Goal: Task Accomplishment & Management: Use online tool/utility

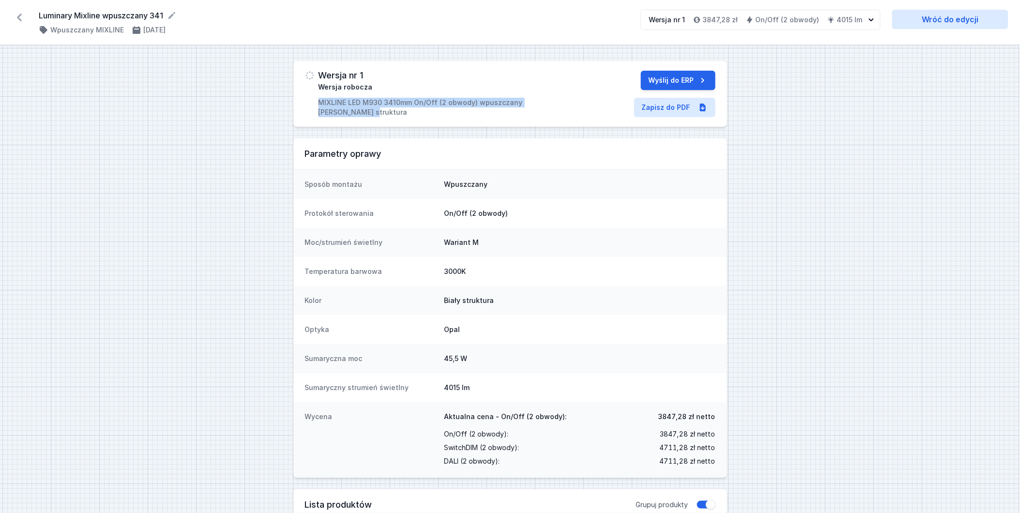
click at [19, 15] on icon at bounding box center [19, 17] width 15 height 15
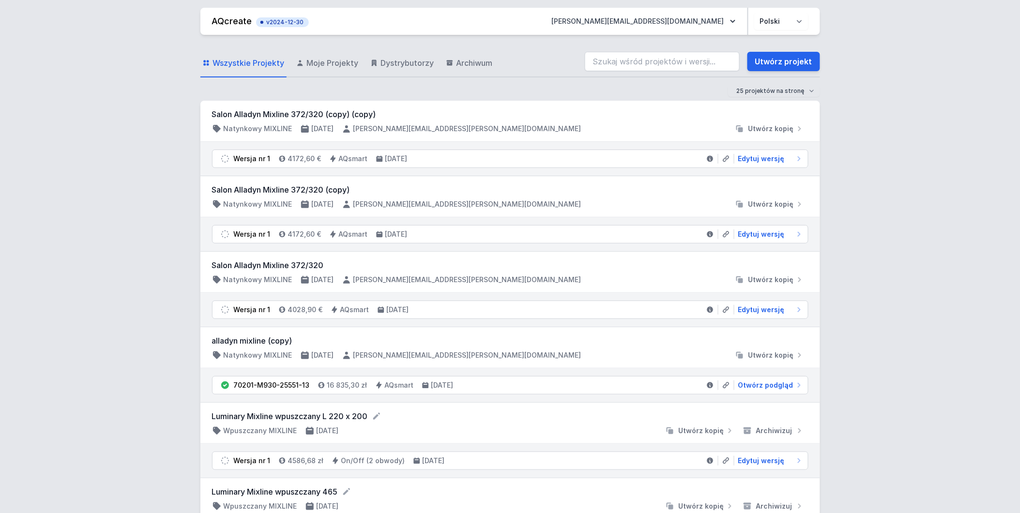
click at [770, 60] on link "Utwórz projekt" at bounding box center [784, 61] width 73 height 19
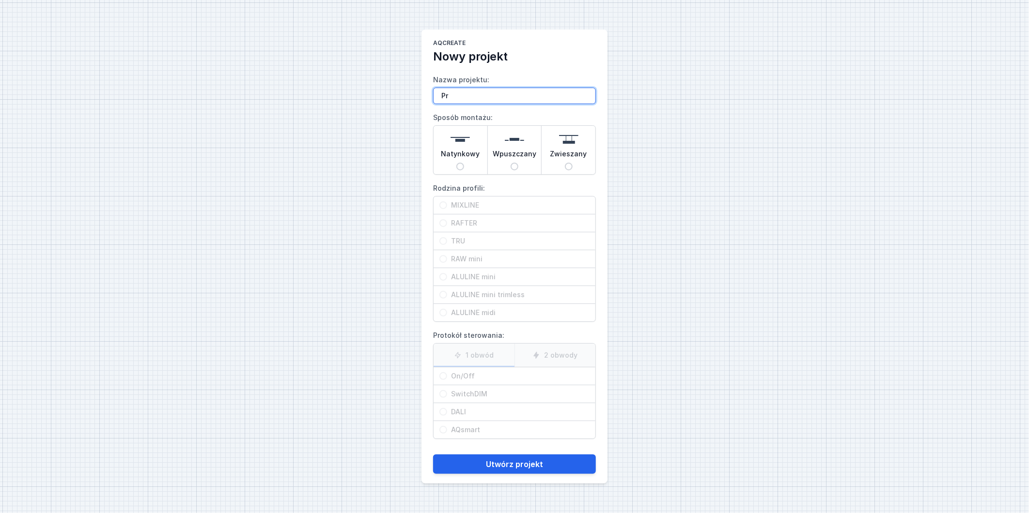
click at [506, 96] on input "Pr" at bounding box center [514, 96] width 163 height 16
paste input "4347"
type input "Pr4347"
click at [512, 167] on input "Wpuszczany" at bounding box center [514, 167] width 8 height 8
radio input "true"
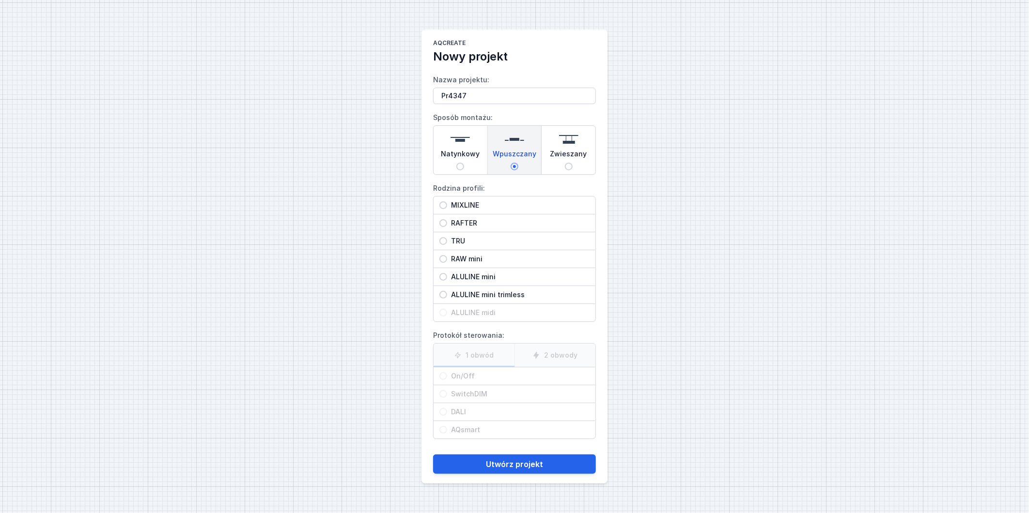
click at [444, 294] on input "ALULINE mini trimless" at bounding box center [443, 295] width 8 height 8
radio input "true"
click at [444, 375] on input "On/Off" at bounding box center [443, 376] width 8 height 8
radio input "true"
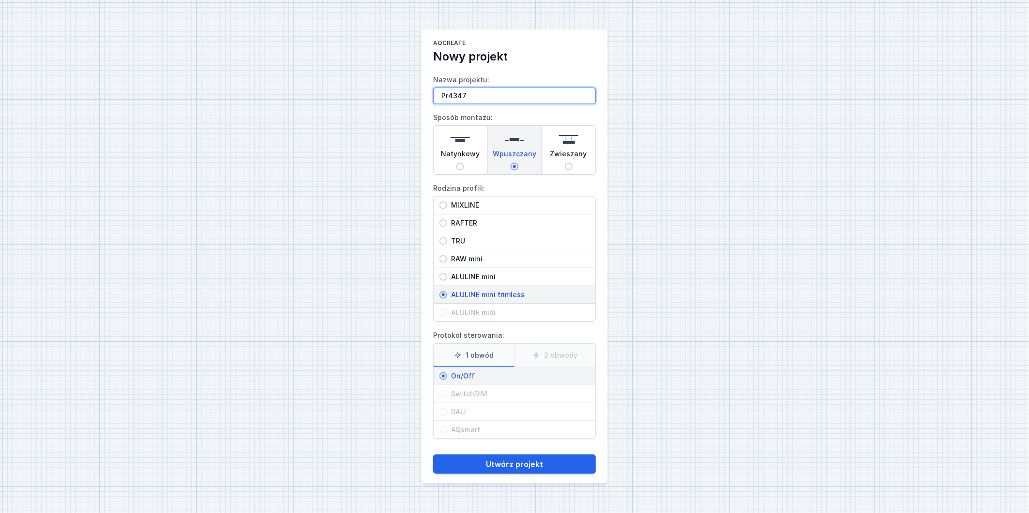
click at [488, 95] on input "Pr4347" at bounding box center [514, 96] width 163 height 16
type input "Pr4347 aluline 1200mm"
click at [539, 464] on button "Utwórz projekt" at bounding box center [514, 464] width 163 height 19
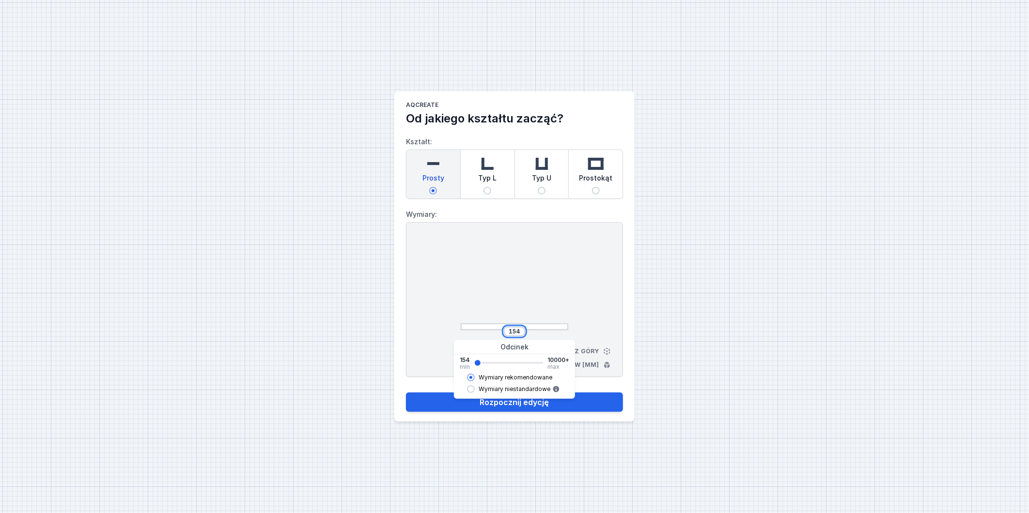
drag, startPoint x: 511, startPoint y: 327, endPoint x: 535, endPoint y: 330, distance: 24.0
click at [535, 330] on div "154" at bounding box center [515, 332] width 108 height 10
type input "1"
type input "1212"
click at [599, 404] on button "Rozpocznij edycję" at bounding box center [514, 402] width 217 height 19
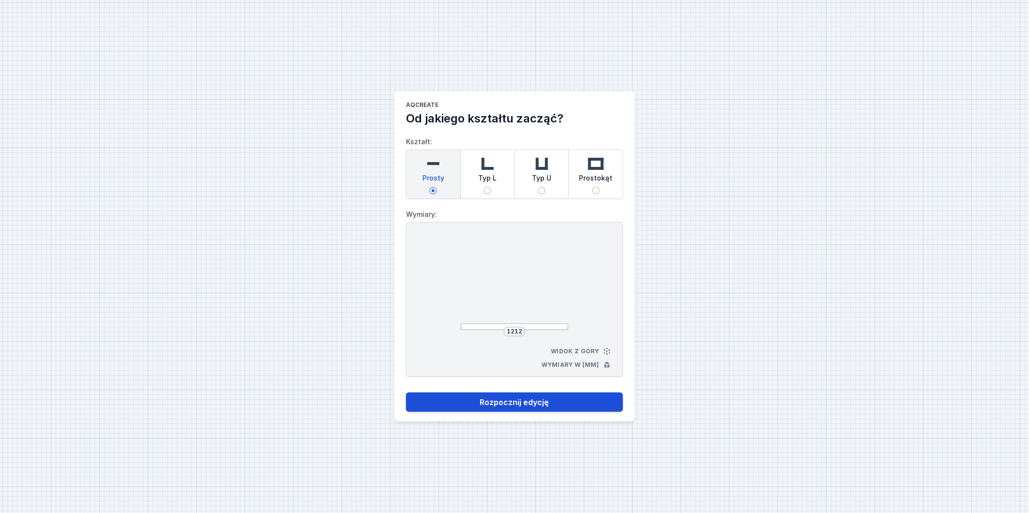
select select "3000"
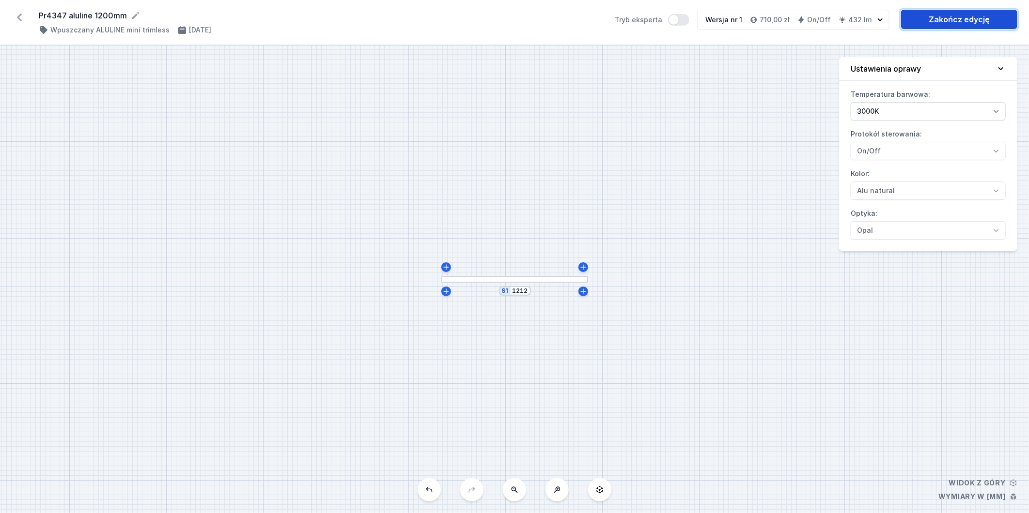
click at [961, 21] on link "Zakończ edycję" at bounding box center [959, 19] width 116 height 19
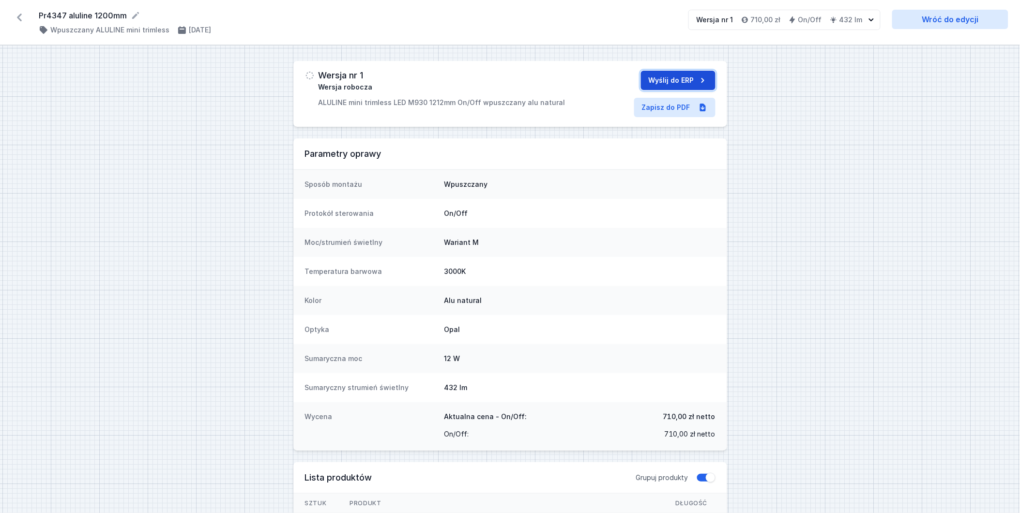
click at [664, 79] on button "Wyślij do ERP" at bounding box center [678, 80] width 75 height 19
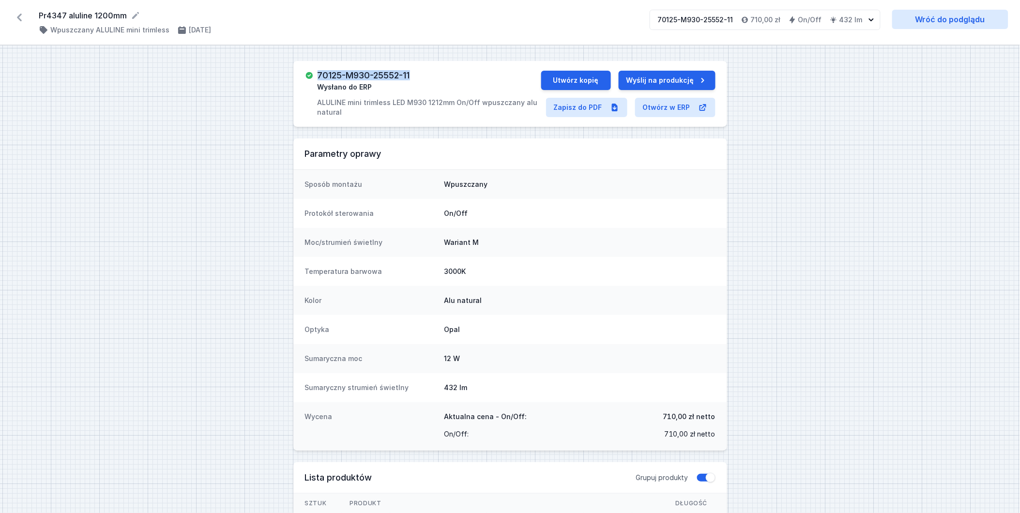
drag, startPoint x: 397, startPoint y: 75, endPoint x: 318, endPoint y: 74, distance: 79.0
click at [318, 74] on div "70125-M930-25552-11 Wysłano do ERP ALULINE mini trimless LED M930 1212mm On/Off…" at bounding box center [430, 94] width 224 height 46
copy h3 "70125-M930-25552-11"
click at [604, 80] on button "Utwórz kopię" at bounding box center [576, 80] width 70 height 19
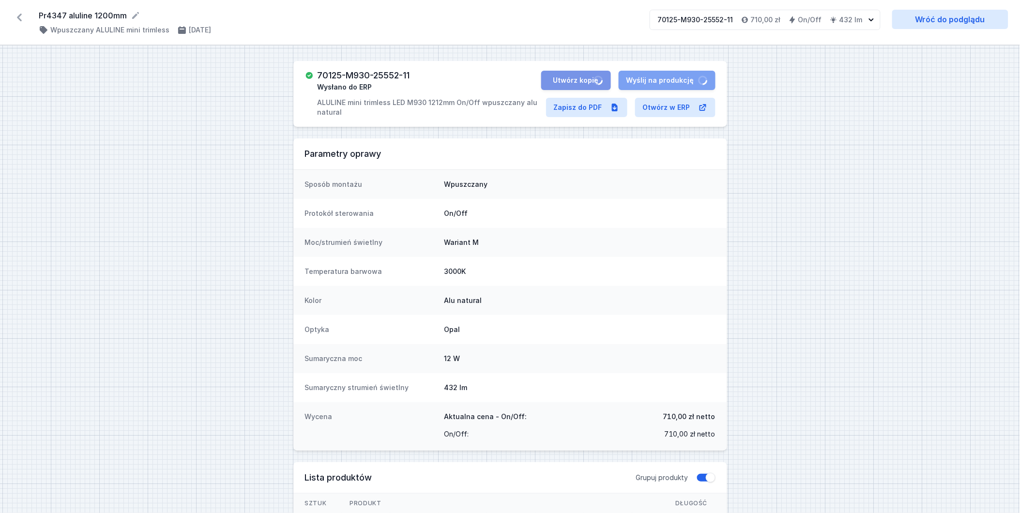
select select "3000"
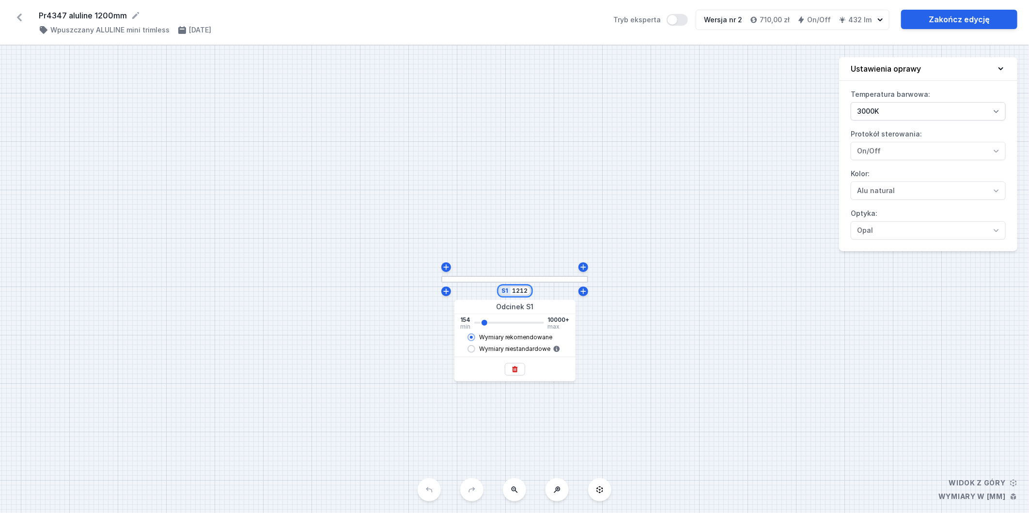
drag, startPoint x: 514, startPoint y: 290, endPoint x: 544, endPoint y: 247, distance: 51.5
click at [538, 284] on div "S1 1212" at bounding box center [514, 280] width 1029 height 468
type input "1672"
click at [667, 271] on div "S1 1672" at bounding box center [514, 280] width 1029 height 468
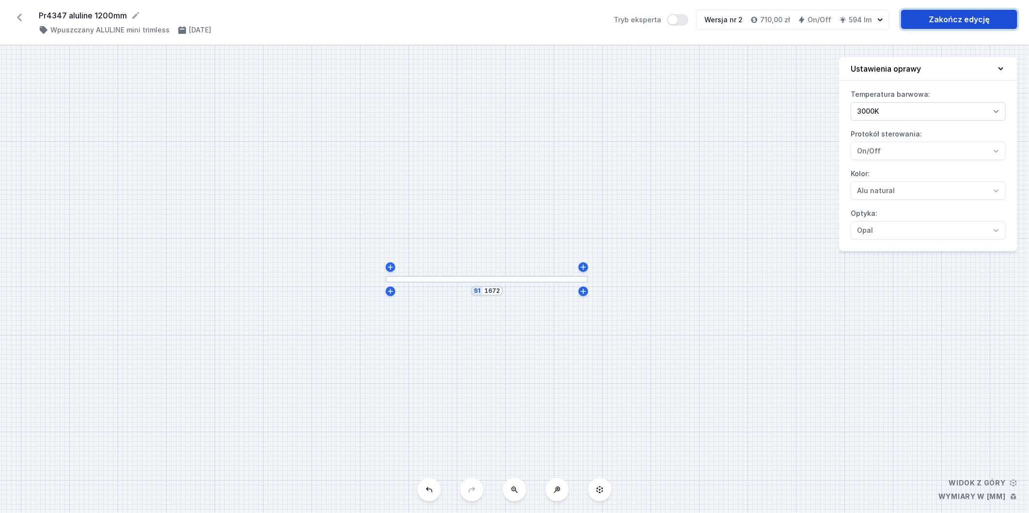
click at [974, 20] on link "Zakończ edycję" at bounding box center [959, 19] width 116 height 19
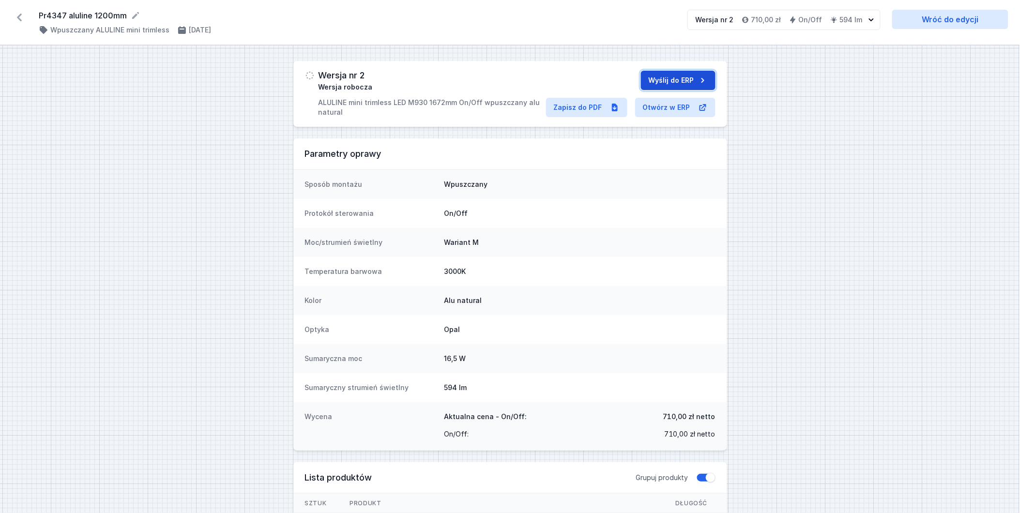
click at [683, 75] on button "Wyślij do ERP" at bounding box center [678, 80] width 75 height 19
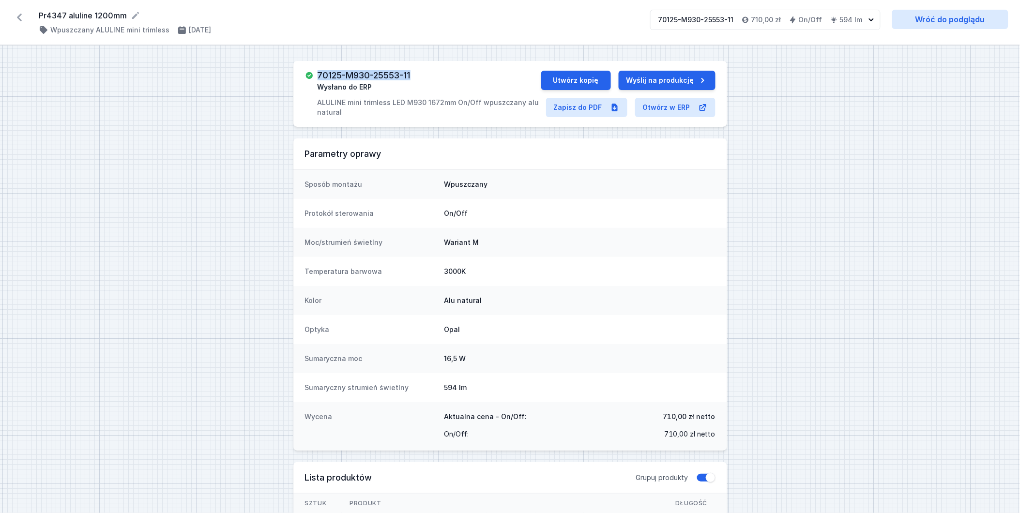
drag, startPoint x: 424, startPoint y: 76, endPoint x: 315, endPoint y: 73, distance: 109.5
click at [315, 73] on div "70125-M930-25553-11 Wysłano do ERP ALULINE mini trimless LED M930 1672mm On/Off…" at bounding box center [423, 94] width 236 height 46
copy h3 "70125-M930-25553-11"
click at [604, 77] on button "Utwórz kopię" at bounding box center [576, 80] width 70 height 19
select select "3000"
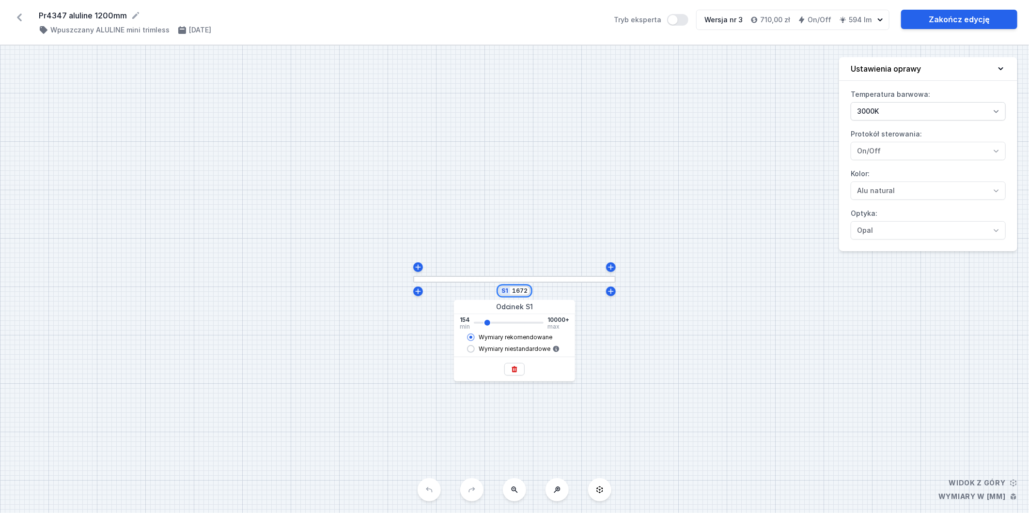
drag, startPoint x: 514, startPoint y: 288, endPoint x: 529, endPoint y: 292, distance: 15.4
click at [529, 292] on div "S1 1672" at bounding box center [514, 291] width 32 height 10
type input "1"
type input "384"
click at [525, 262] on div "S1 384" at bounding box center [514, 280] width 1029 height 468
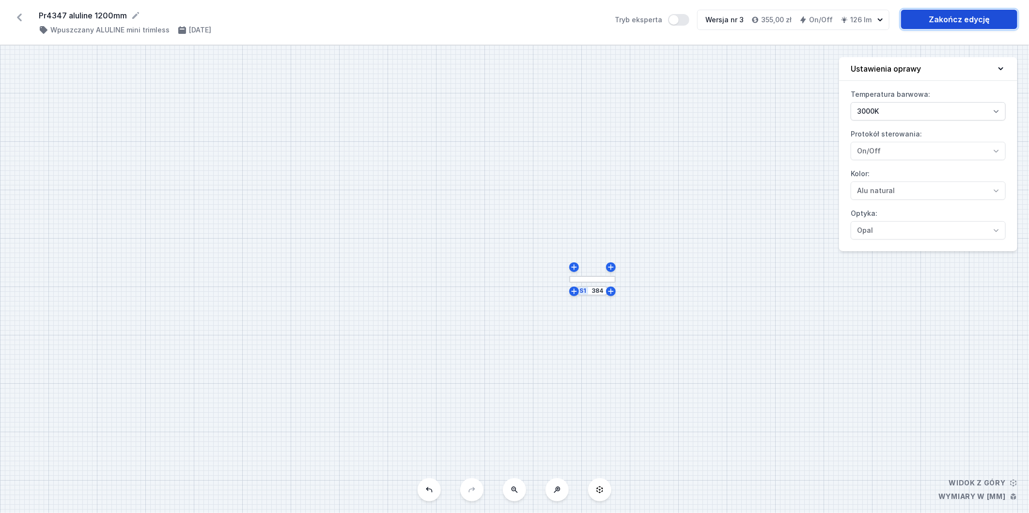
click at [944, 18] on link "Zakończ edycję" at bounding box center [959, 19] width 116 height 19
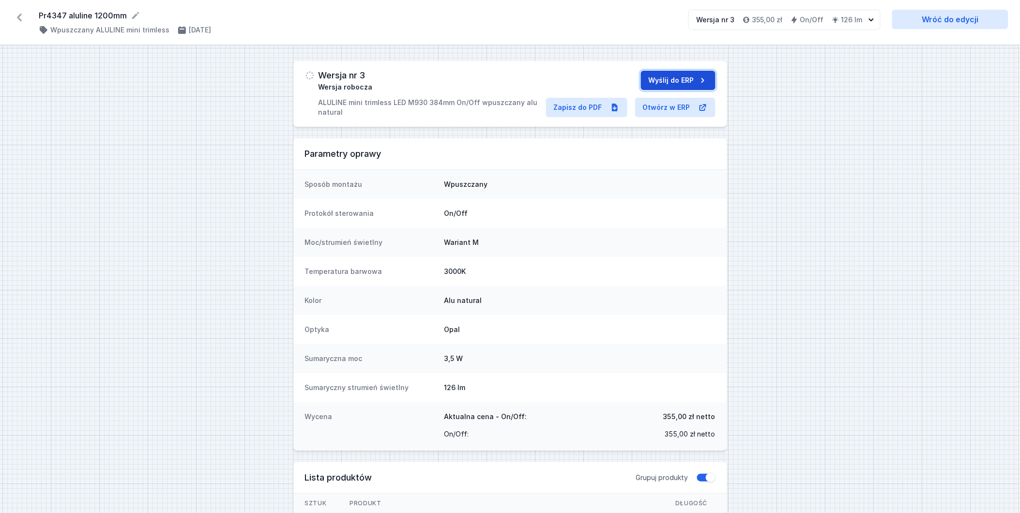
click at [674, 79] on button "Wyślij do ERP" at bounding box center [678, 80] width 75 height 19
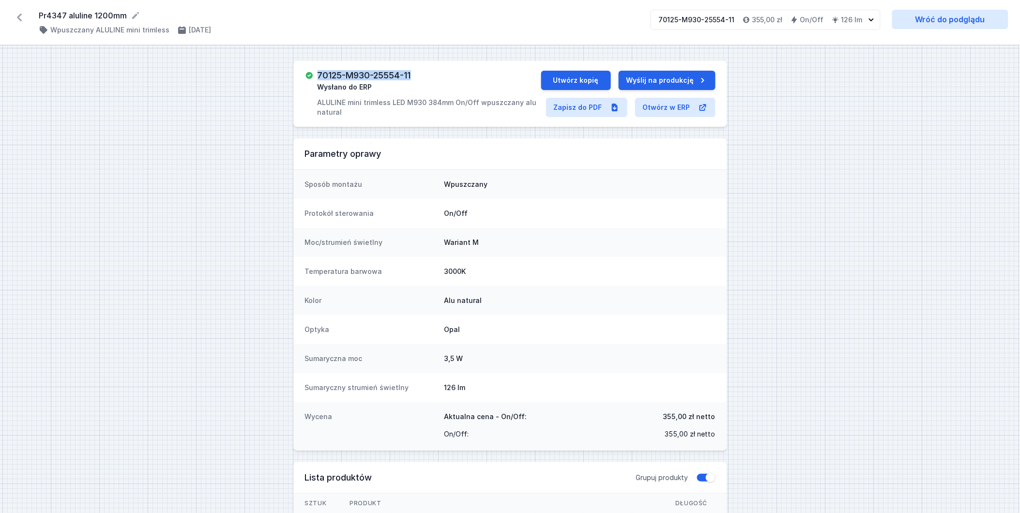
drag, startPoint x: 421, startPoint y: 74, endPoint x: 318, endPoint y: 76, distance: 103.2
click at [318, 76] on div "70125-M930-25554-11 Wysłano do ERP ALULINE mini trimless LED M930 384mm On/Off …" at bounding box center [430, 94] width 224 height 46
copy h3 "70125-M930-25554-11"
click at [591, 77] on button "Utwórz kopię" at bounding box center [576, 80] width 70 height 19
select select "3000"
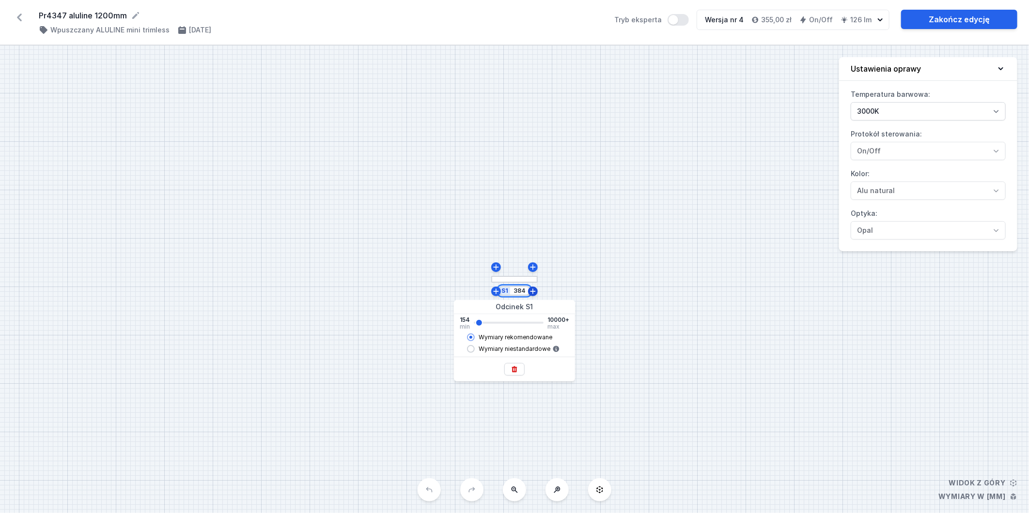
drag, startPoint x: 514, startPoint y: 292, endPoint x: 529, endPoint y: 293, distance: 15.5
click at [531, 276] on div "S1 384" at bounding box center [531, 276] width 0 height 0
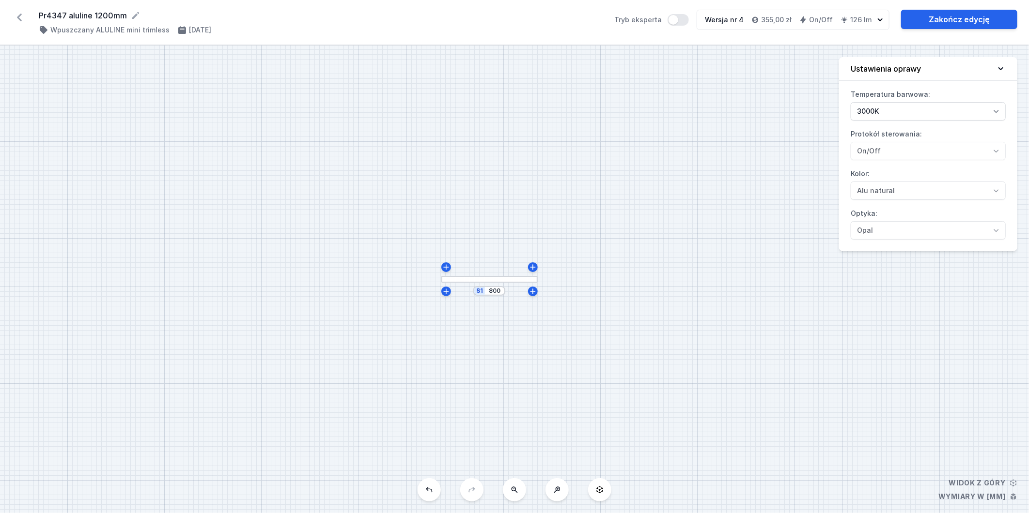
type input "798"
click at [625, 204] on div "S1 798" at bounding box center [514, 280] width 1029 height 468
click at [943, 12] on link "Zakończ edycję" at bounding box center [959, 19] width 116 height 19
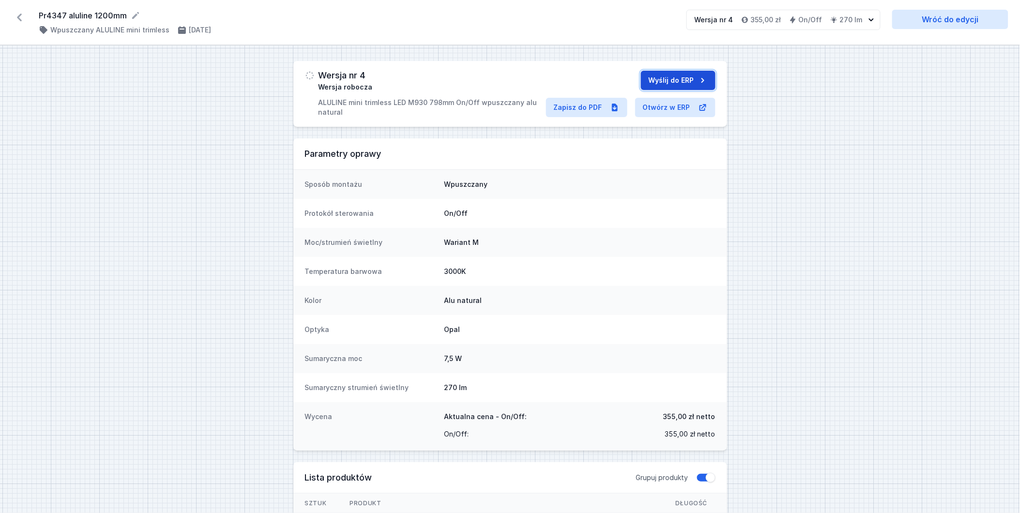
click at [689, 77] on button "Wyślij do ERP" at bounding box center [678, 80] width 75 height 19
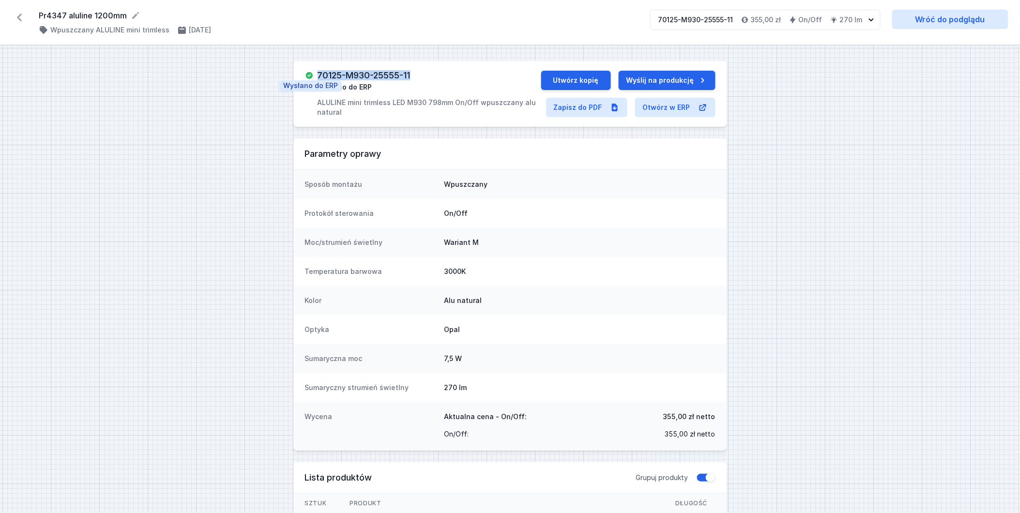
drag, startPoint x: 420, startPoint y: 75, endPoint x: 309, endPoint y: 71, distance: 111.5
click at [309, 71] on div "70125-M930-25555-11 Wysłano do ERP ALULINE mini trimless LED M930 798mm On/Off …" at bounding box center [423, 94] width 236 height 46
copy h3 "70125-M930-25555-11"
click at [594, 76] on button "Utwórz kopię" at bounding box center [576, 80] width 70 height 19
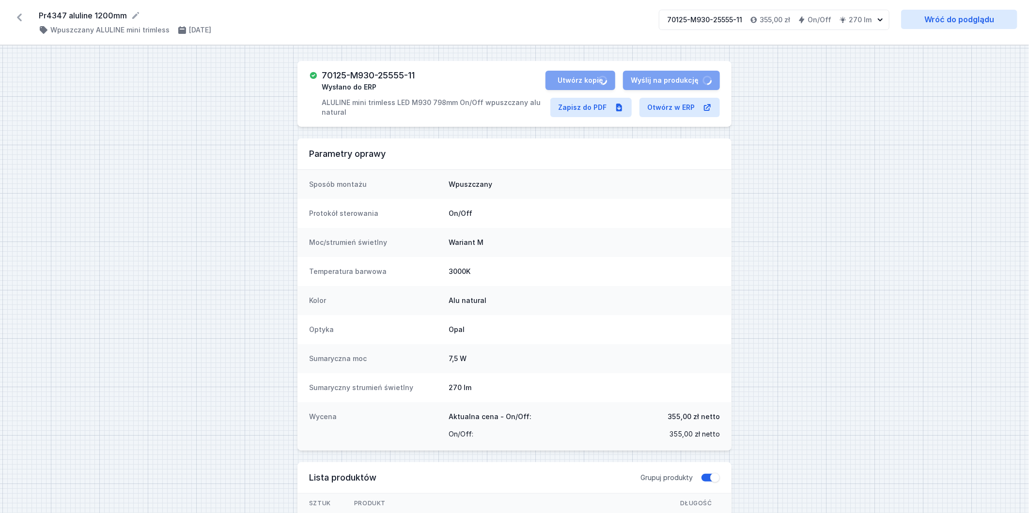
select select "3000"
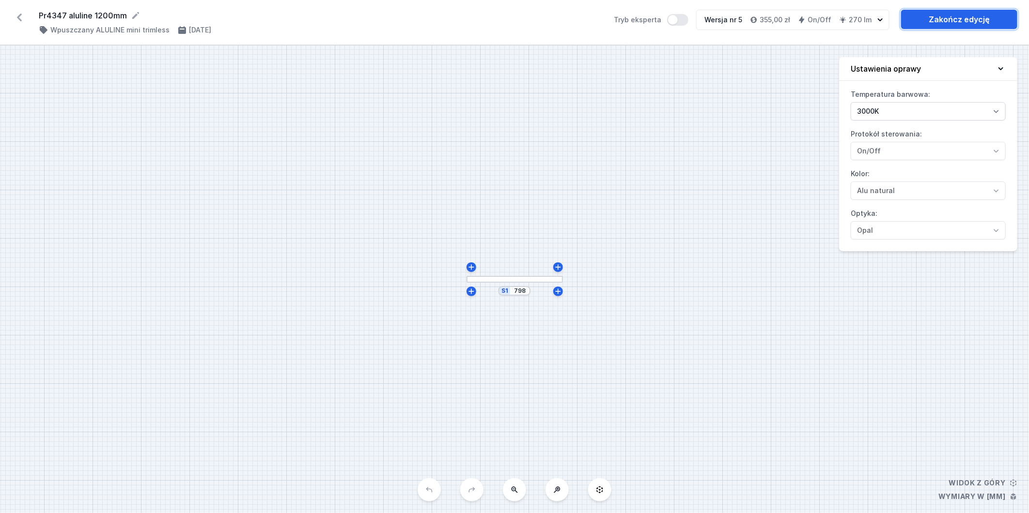
drag, startPoint x: 943, startPoint y: 20, endPoint x: 893, endPoint y: 20, distance: 50.4
click at [943, 20] on link "Zakończ edycję" at bounding box center [959, 19] width 116 height 19
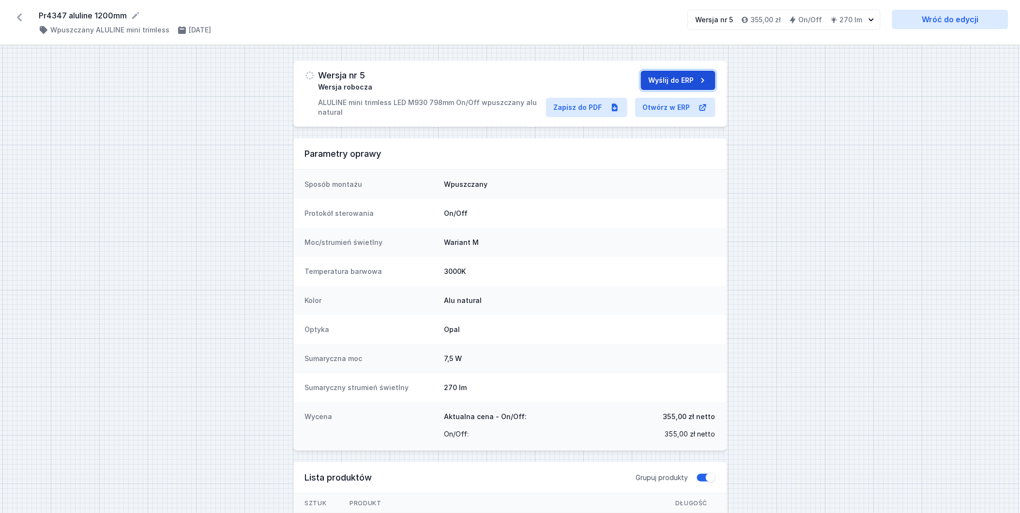
click at [671, 85] on button "Wyślij do ERP" at bounding box center [678, 80] width 75 height 19
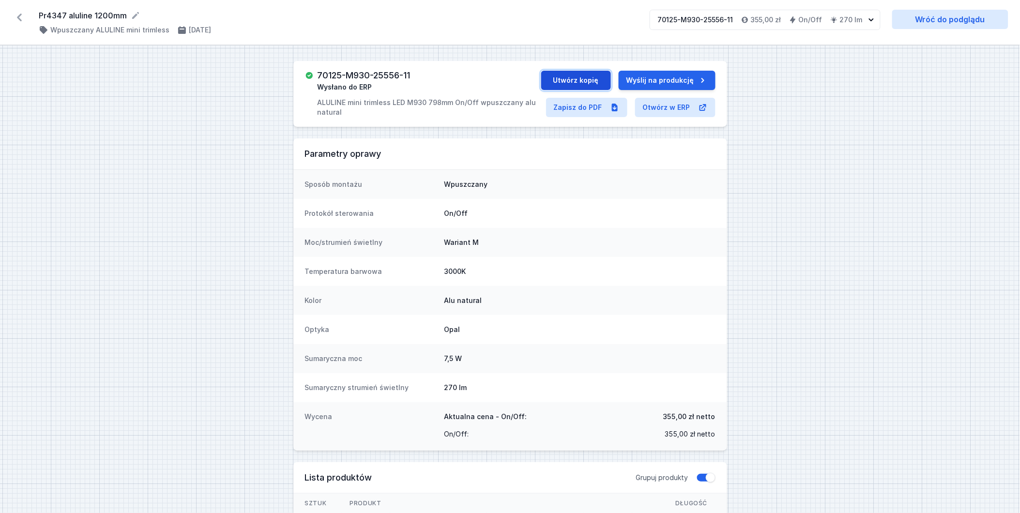
click at [596, 83] on button "Utwórz kopię" at bounding box center [576, 80] width 70 height 19
select select "3000"
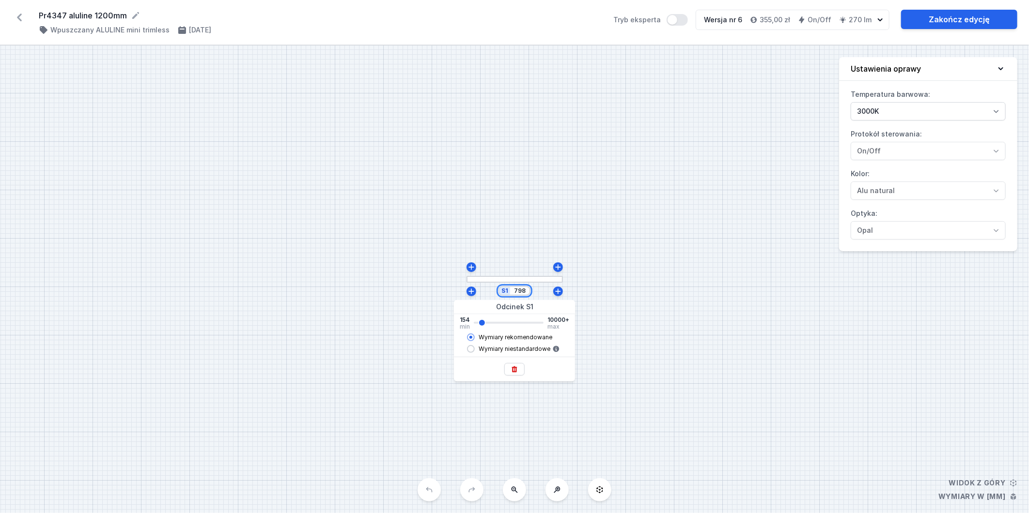
drag, startPoint x: 512, startPoint y: 291, endPoint x: 534, endPoint y: 289, distance: 22.3
click at [534, 289] on div "S1 798" at bounding box center [514, 280] width 1029 height 468
type input "936"
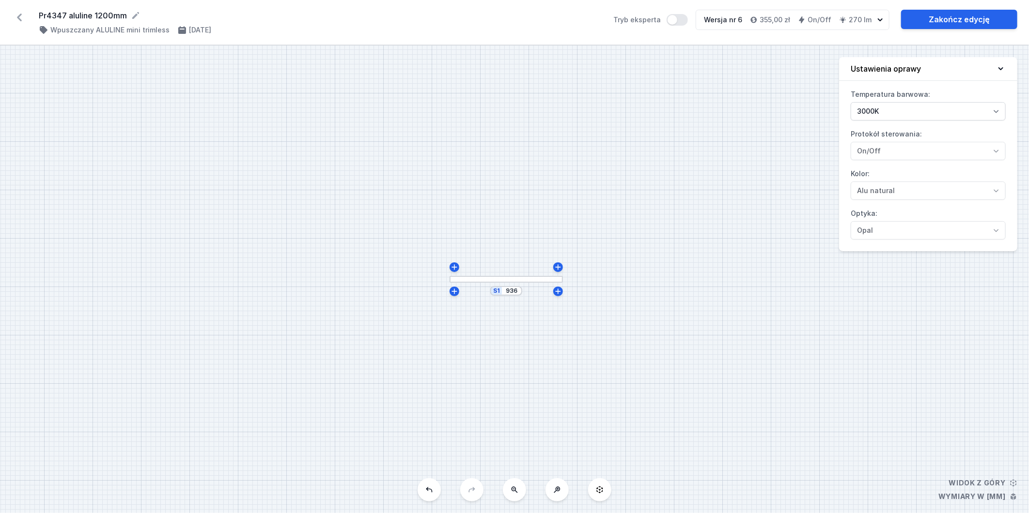
click at [720, 306] on div "S1 936" at bounding box center [514, 280] width 1029 height 468
click at [936, 18] on link "Zakończ edycję" at bounding box center [959, 19] width 116 height 19
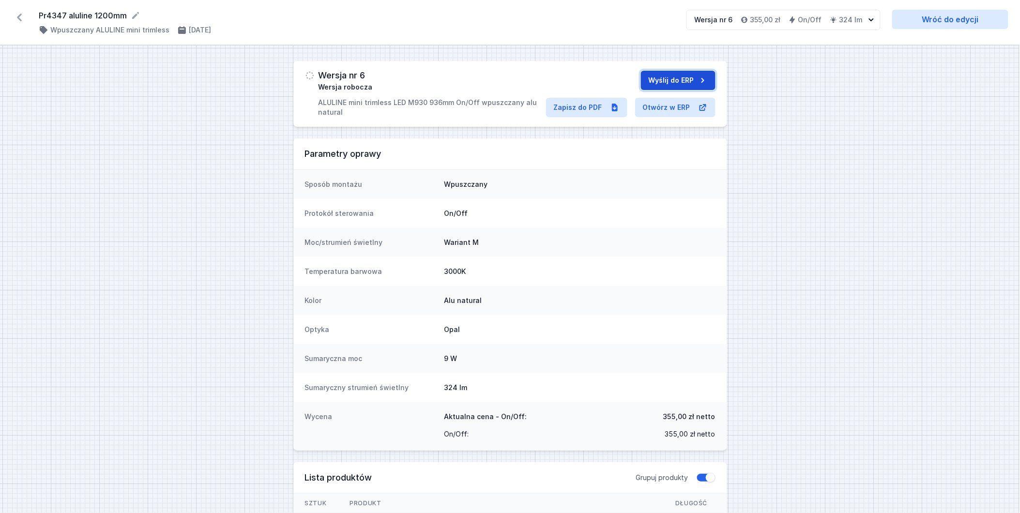
click at [675, 77] on button "Wyślij do ERP" at bounding box center [678, 80] width 75 height 19
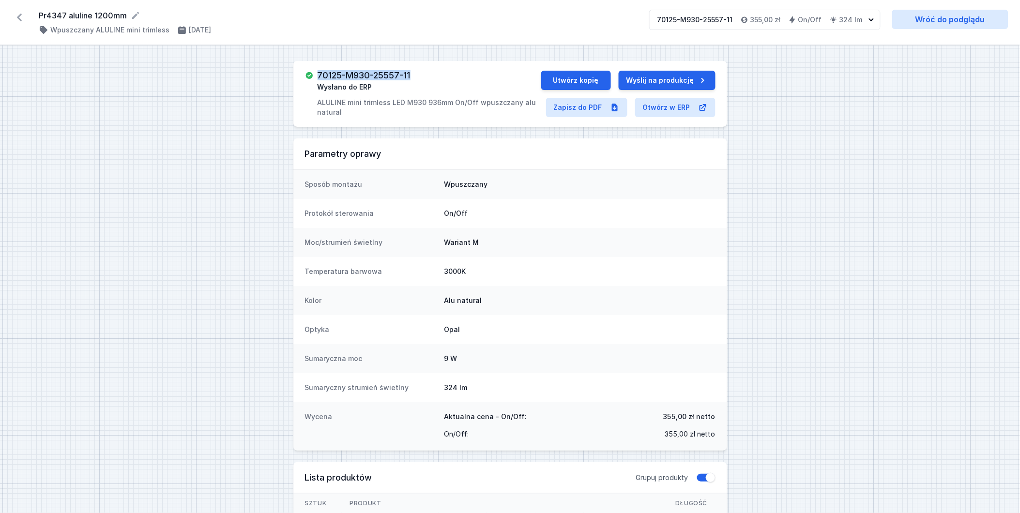
drag, startPoint x: 417, startPoint y: 80, endPoint x: 319, endPoint y: 76, distance: 98.0
click at [319, 76] on div "70125-M930-25557-11 Wysłano do ERP ALULINE mini trimless LED M930 936mm On/Off …" at bounding box center [430, 94] width 224 height 46
copy h3 "70125-M930-25557-11"
